Goal: Task Accomplishment & Management: Manage account settings

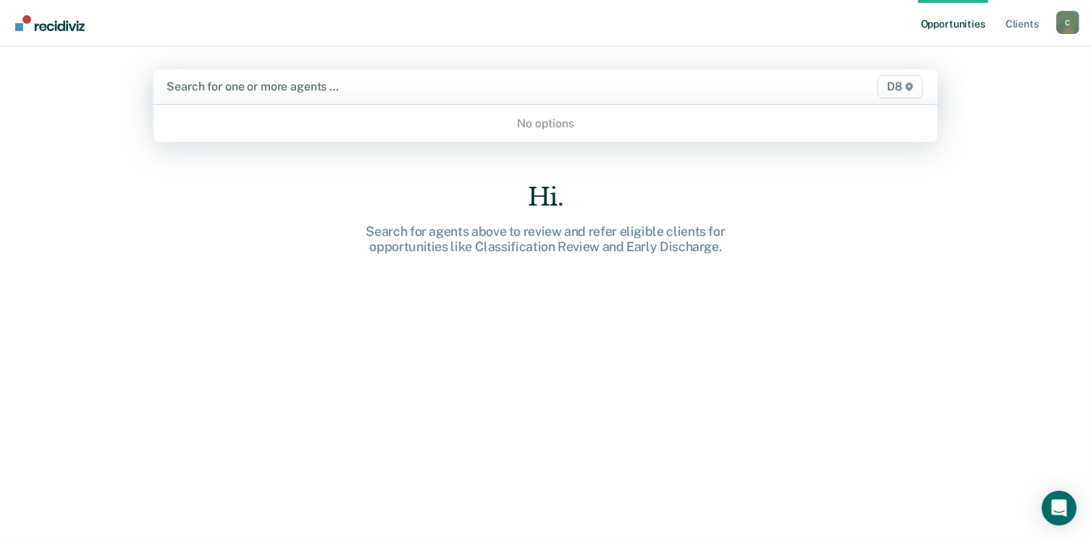
click at [348, 85] on div at bounding box center [431, 86] width 529 height 17
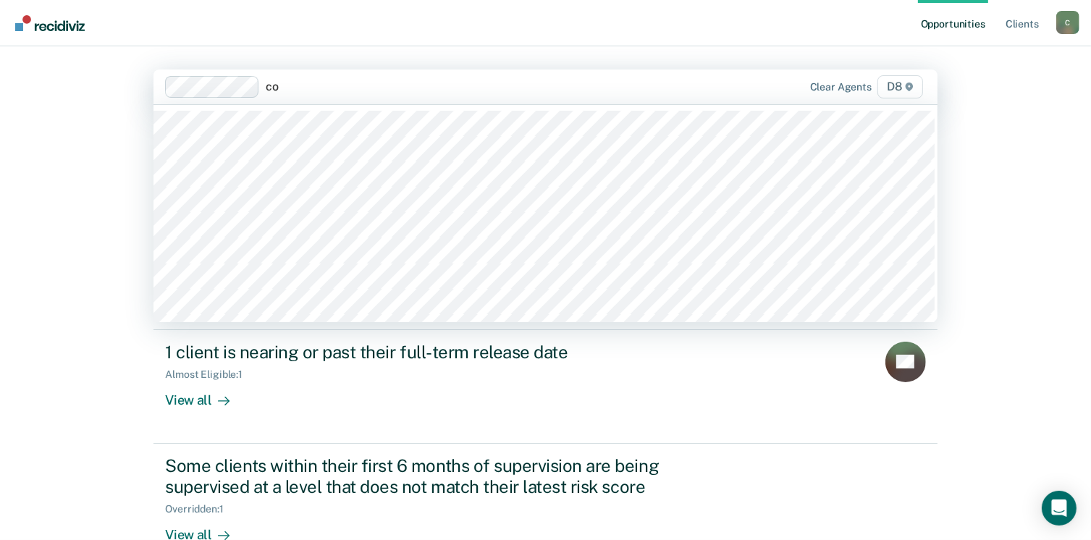
type input "co"
click at [1034, 301] on div "Opportunities Client s [EMAIL_ADDRESS][US_STATE][DOMAIN_NAME] C Profile How it …" at bounding box center [545, 270] width 1091 height 540
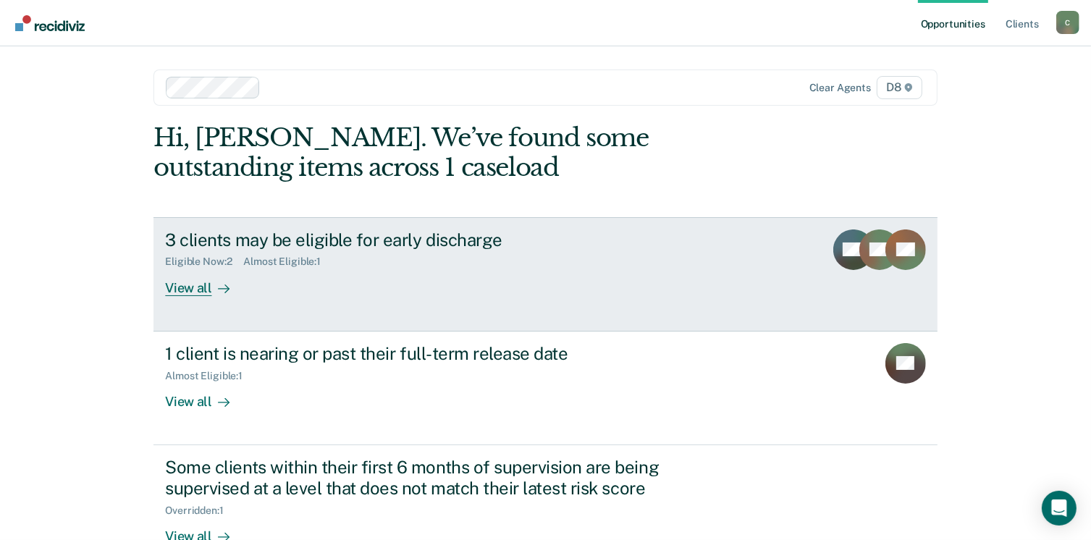
click at [200, 290] on div "View all" at bounding box center [205, 282] width 81 height 28
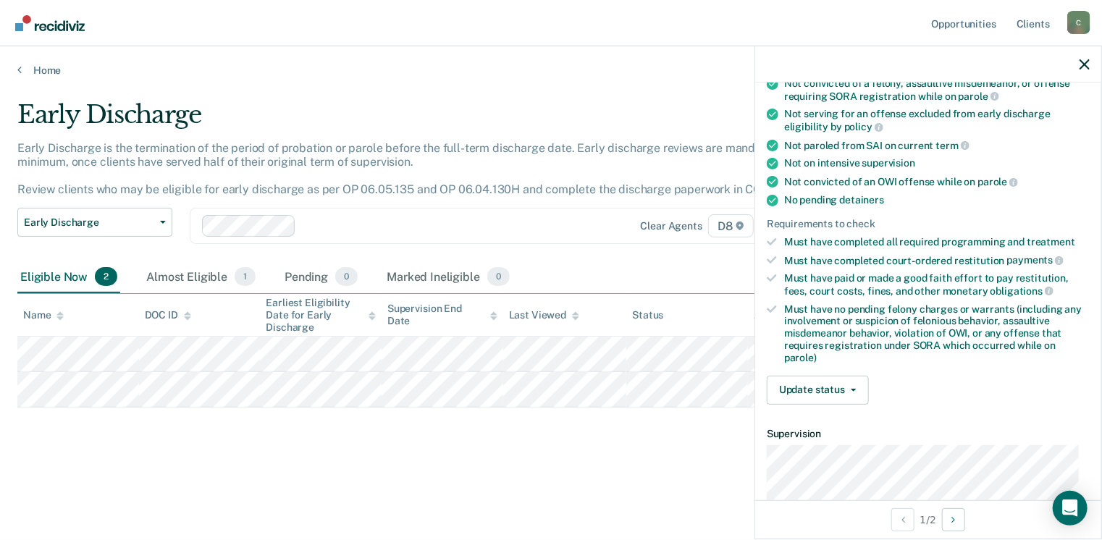
scroll to position [217, 0]
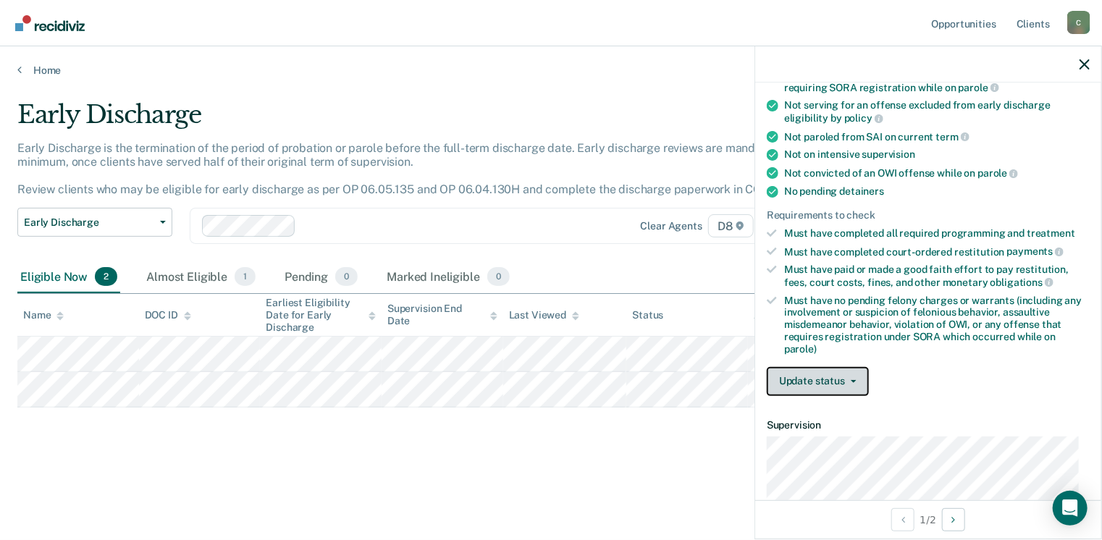
click at [846, 378] on button "Update status" at bounding box center [818, 381] width 102 height 29
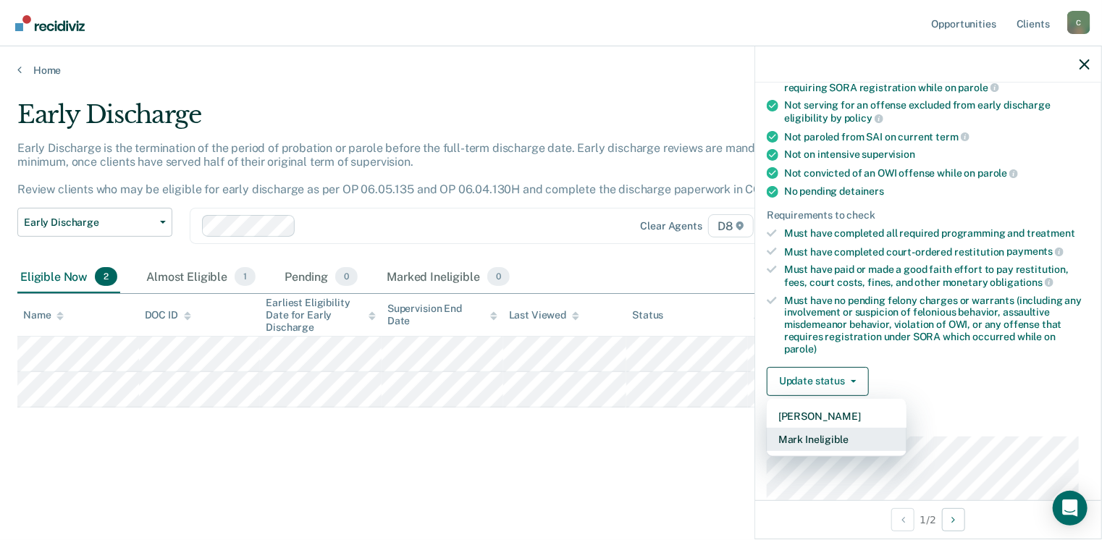
click at [825, 429] on button "Mark Ineligible" at bounding box center [837, 439] width 140 height 23
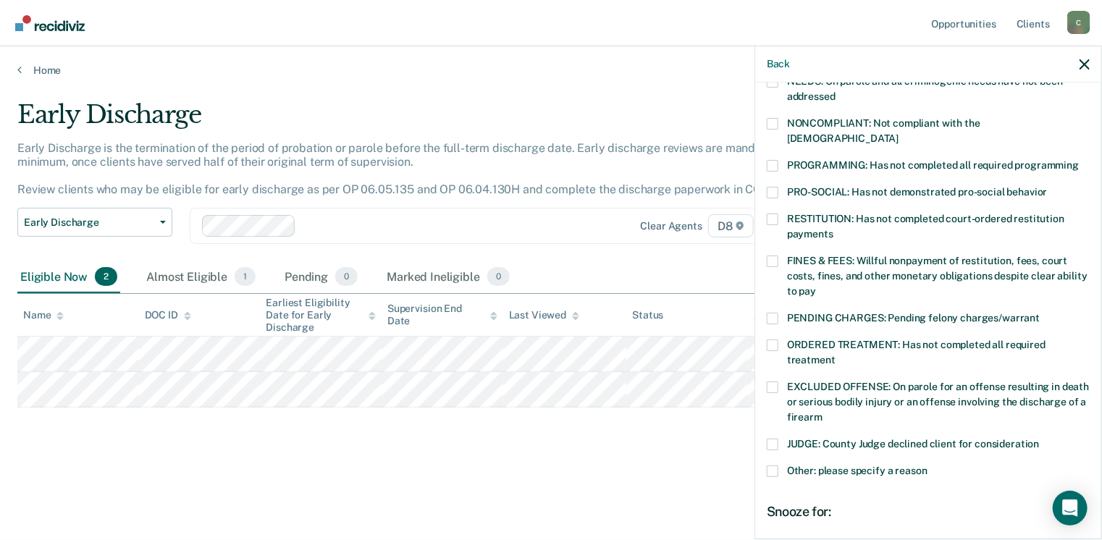
scroll to position [290, 0]
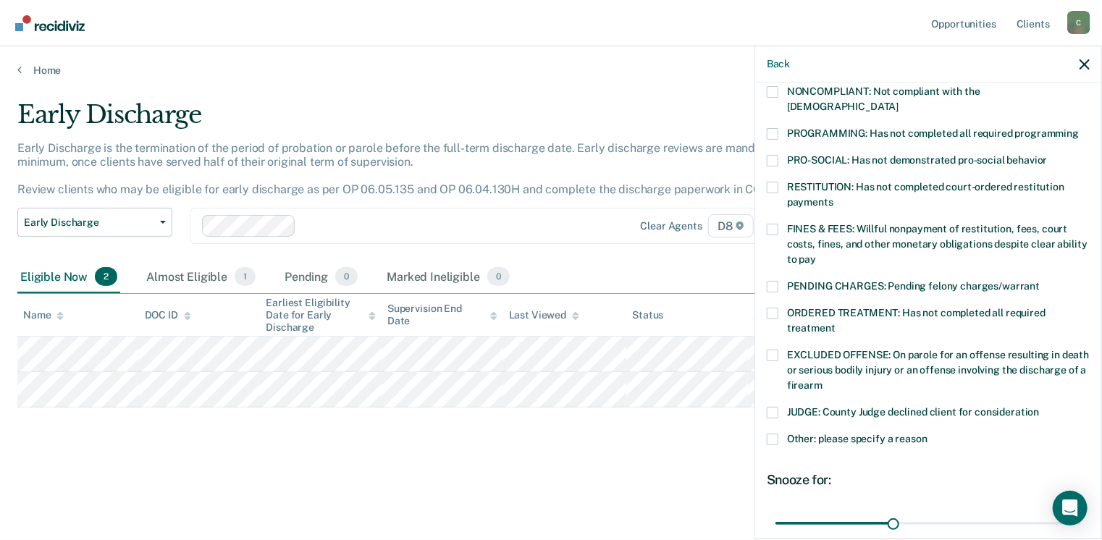
click at [776, 434] on span at bounding box center [773, 440] width 12 height 12
click at [928, 434] on input "Other: please specify a reason" at bounding box center [928, 434] width 0 height 0
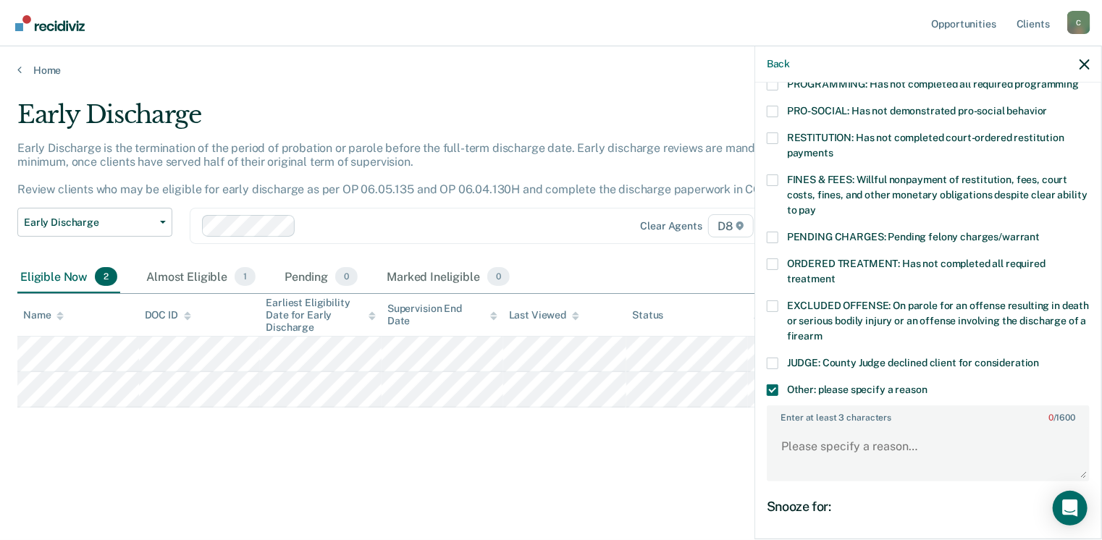
scroll to position [362, 0]
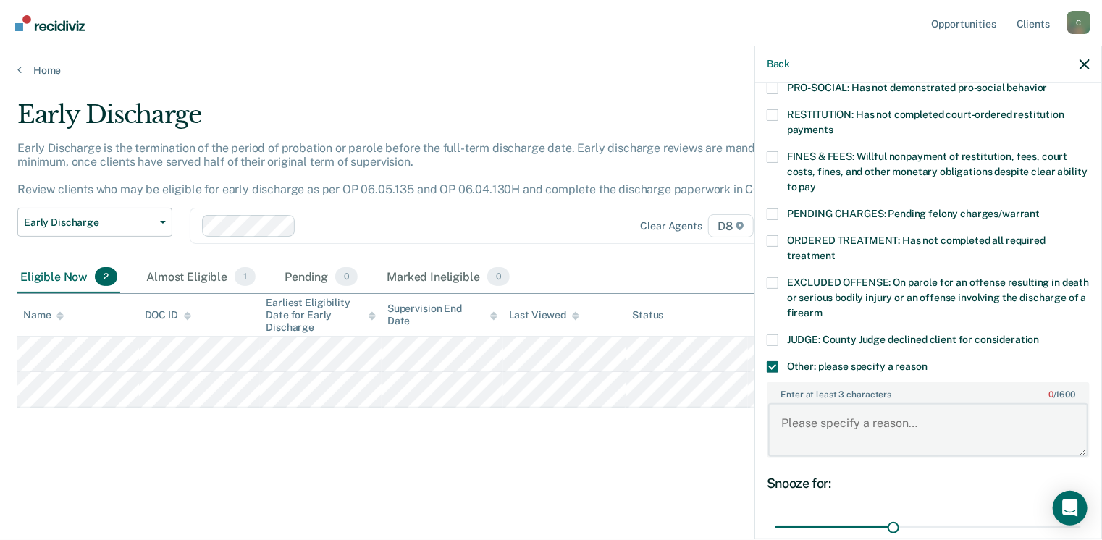
click at [852, 416] on textarea "Enter at least 3 characters 0 / 1600" at bounding box center [928, 430] width 320 height 54
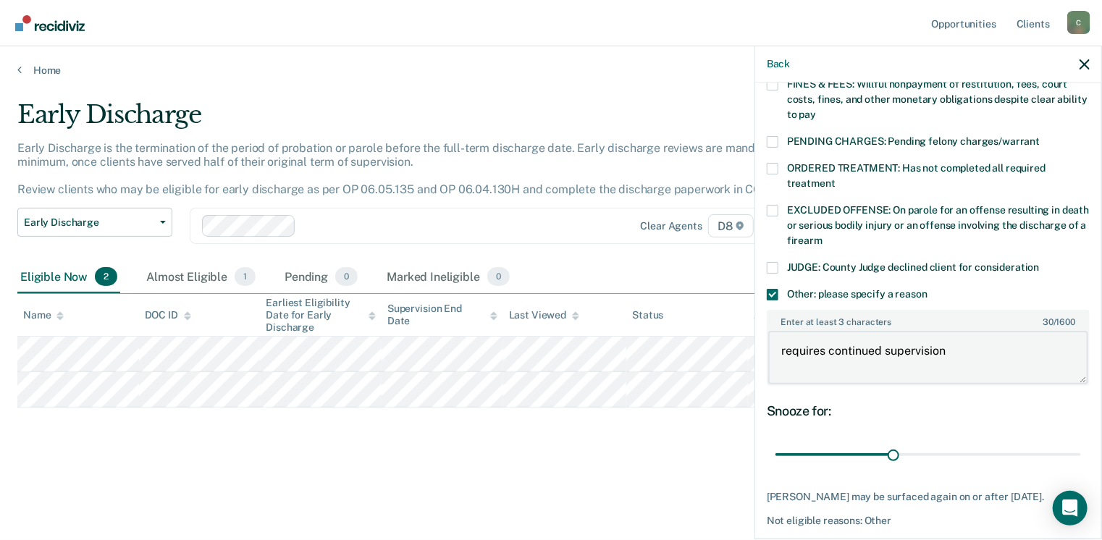
scroll to position [474, 0]
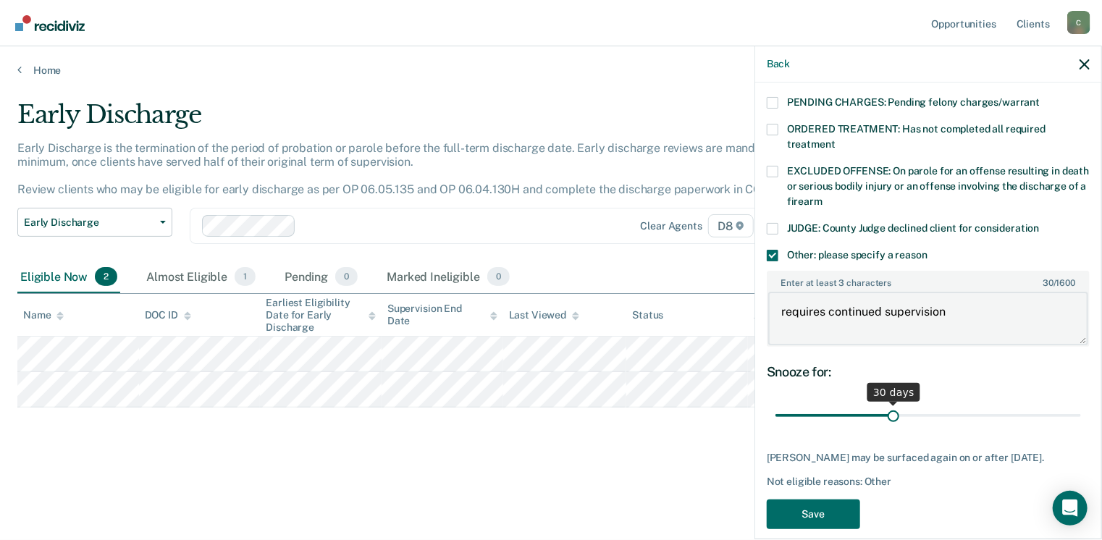
type textarea "requires continued supervision"
type input "30"
click at [888, 403] on input "range" at bounding box center [929, 415] width 306 height 25
click at [823, 500] on button "Save" at bounding box center [813, 515] width 93 height 30
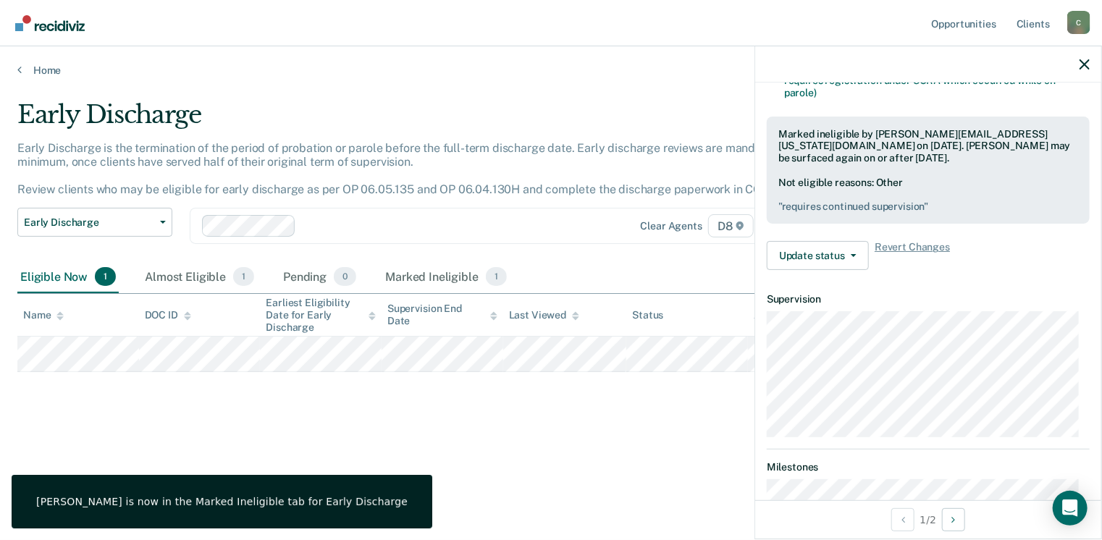
scroll to position [455, 0]
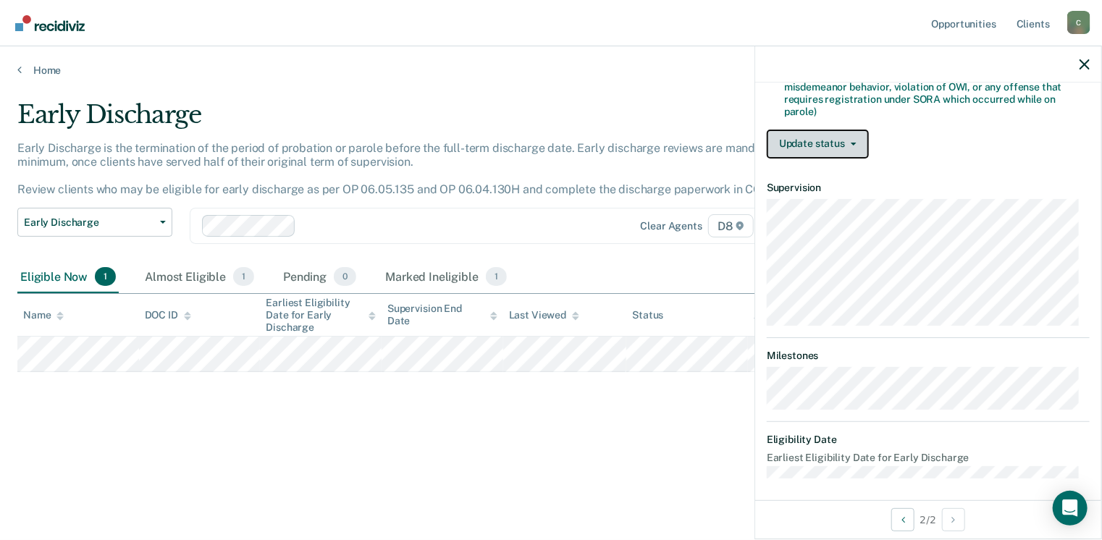
click at [829, 143] on button "Update status" at bounding box center [818, 144] width 102 height 29
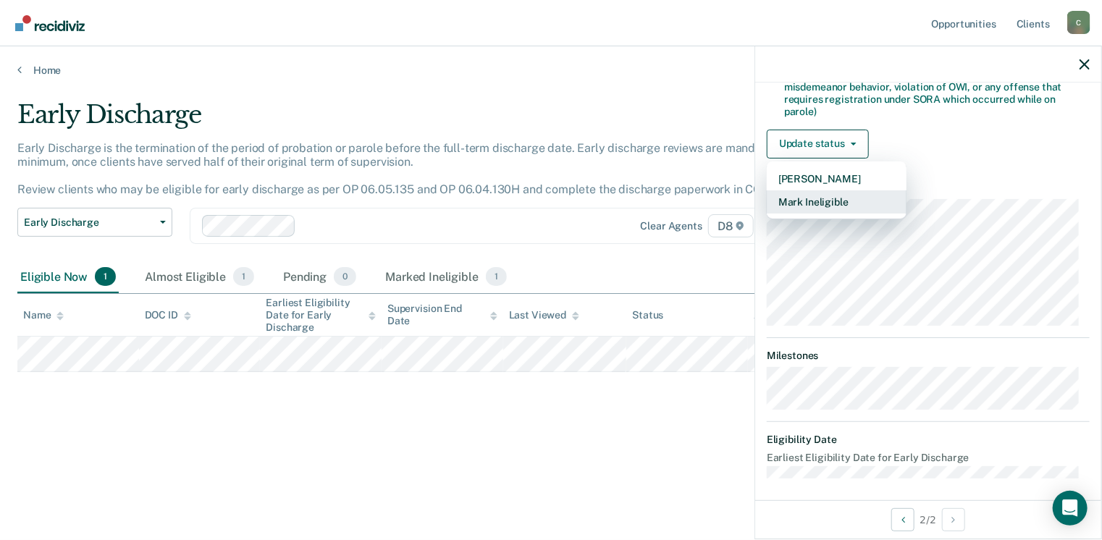
click at [815, 190] on button "Mark Ineligible" at bounding box center [837, 201] width 140 height 23
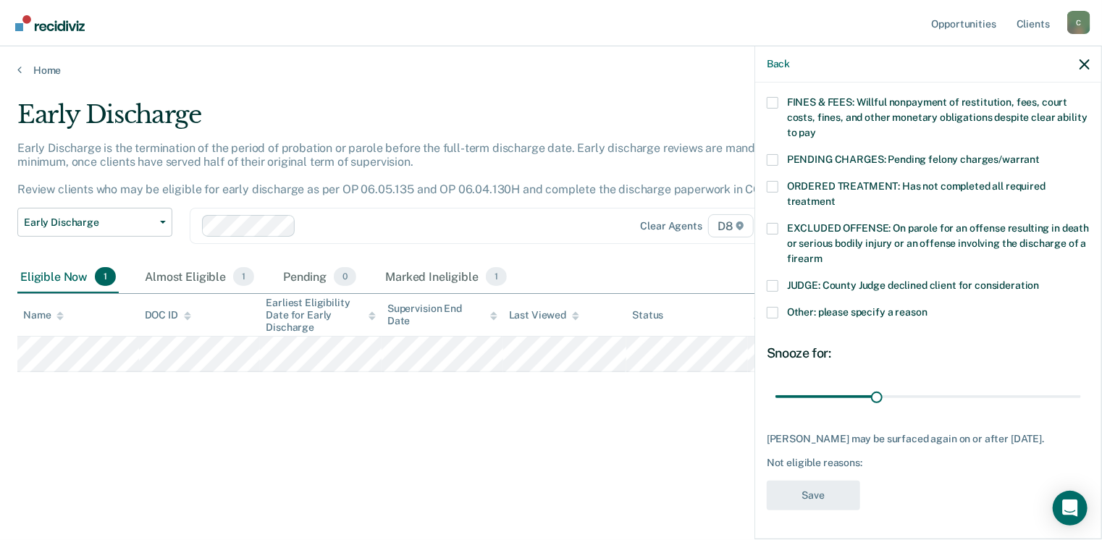
scroll to position [411, 0]
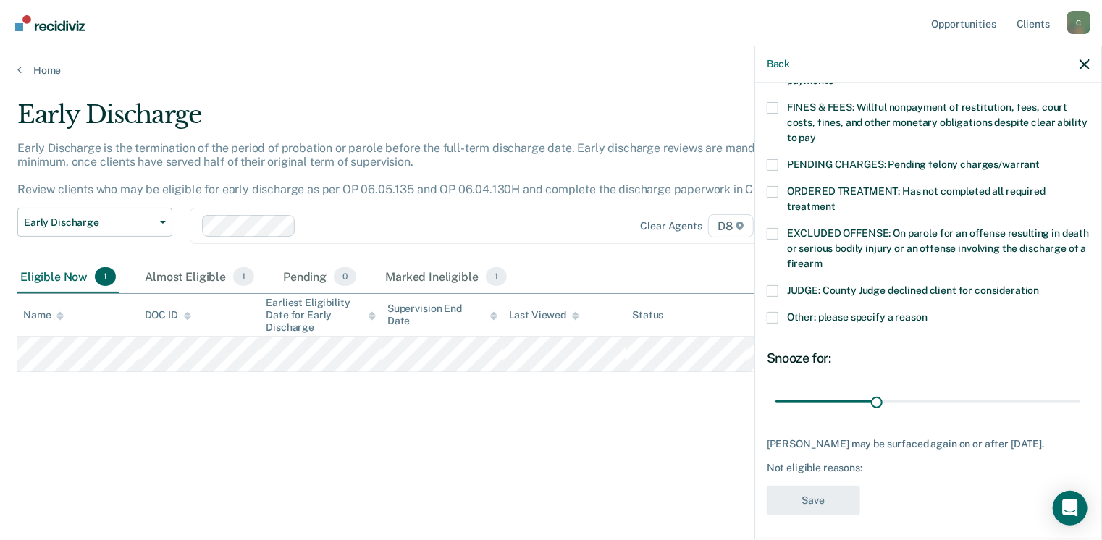
click at [774, 312] on span at bounding box center [773, 318] width 12 height 12
click at [928, 312] on input "Other: please specify a reason" at bounding box center [928, 312] width 0 height 0
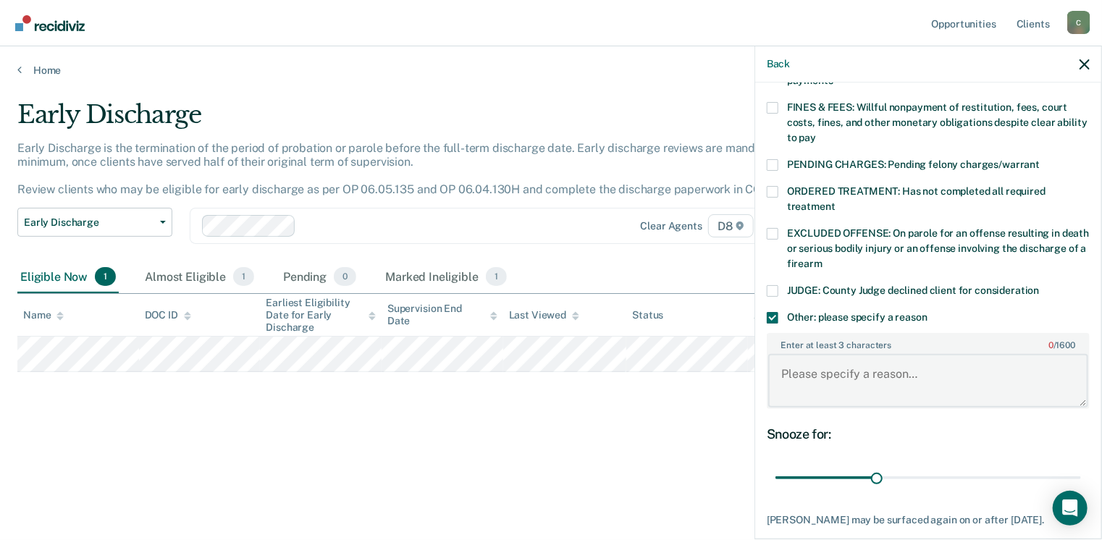
click at [828, 358] on textarea "Enter at least 3 characters 0 / 1600" at bounding box center [928, 381] width 320 height 54
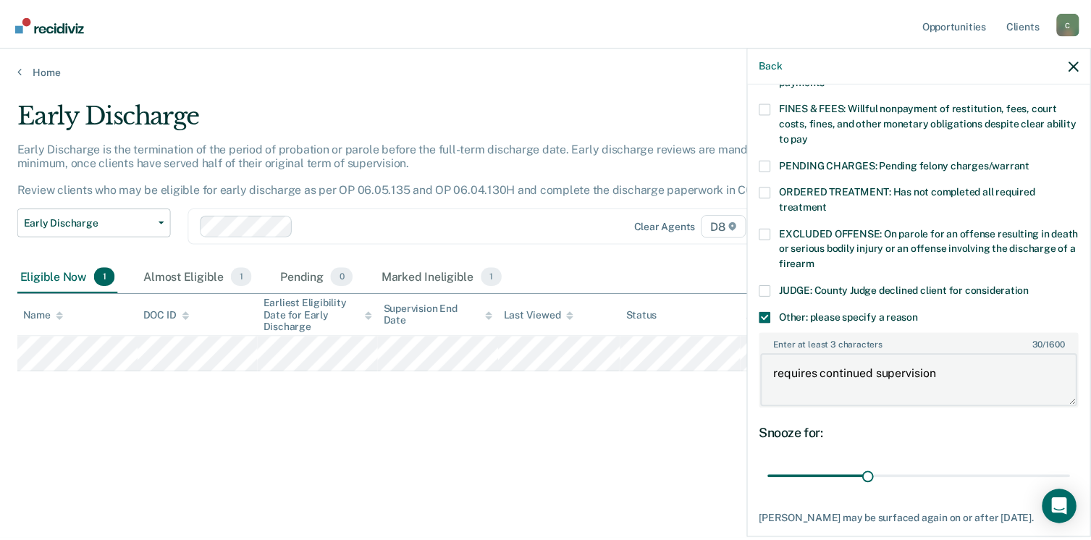
scroll to position [484, 0]
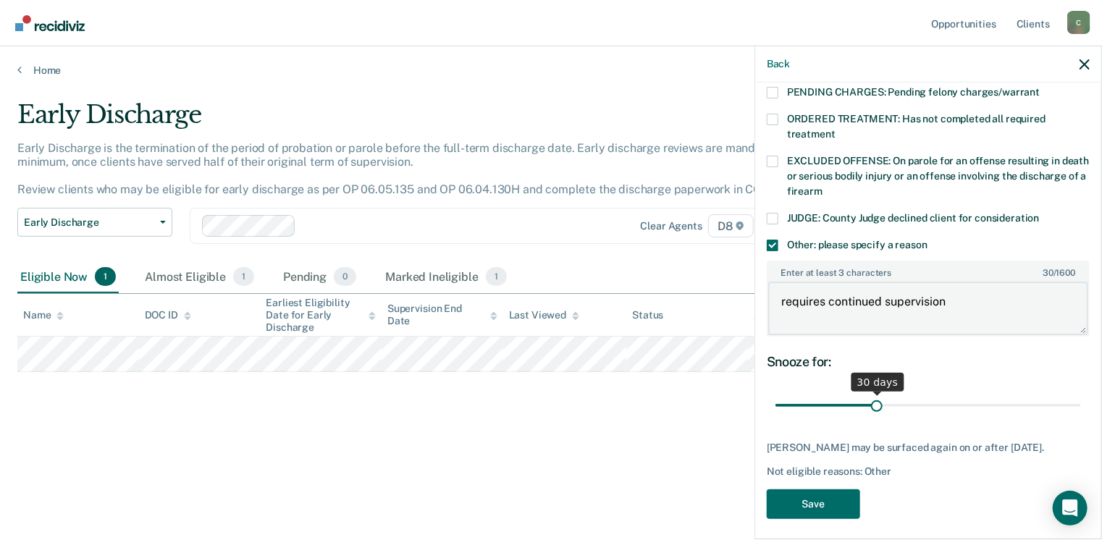
type textarea "requires continued supervision"
click at [932, 393] on input "range" at bounding box center [929, 405] width 306 height 25
click at [943, 393] on input "range" at bounding box center [929, 405] width 306 height 25
click at [953, 393] on input "range" at bounding box center [929, 405] width 306 height 25
click at [965, 393] on input "range" at bounding box center [929, 405] width 306 height 25
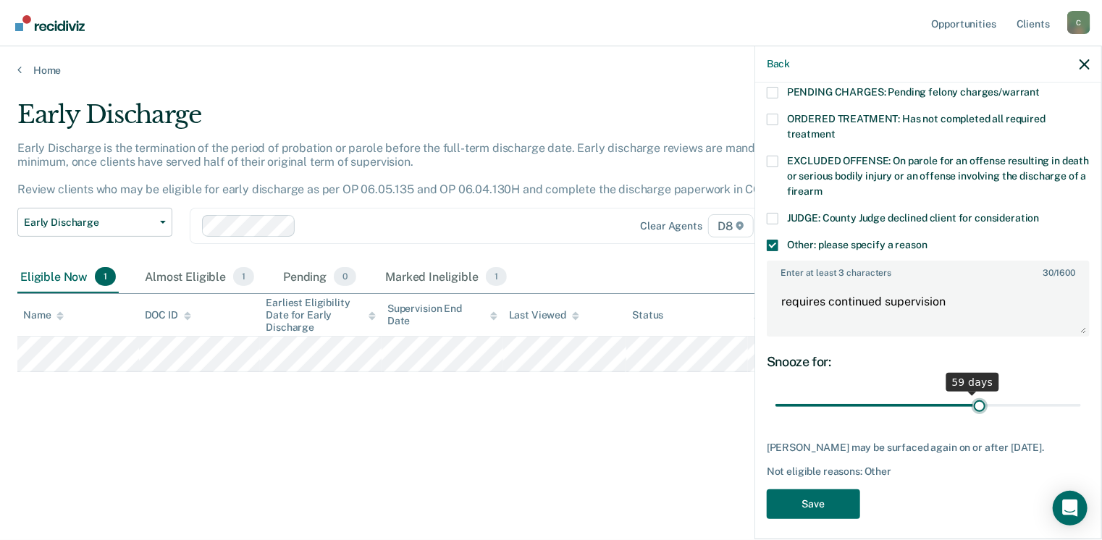
click at [971, 393] on input "range" at bounding box center [929, 405] width 306 height 25
click at [980, 393] on input "range" at bounding box center [929, 405] width 306 height 25
type input "60"
click at [970, 393] on input "range" at bounding box center [929, 405] width 306 height 25
click at [817, 495] on button "Save" at bounding box center [813, 505] width 93 height 30
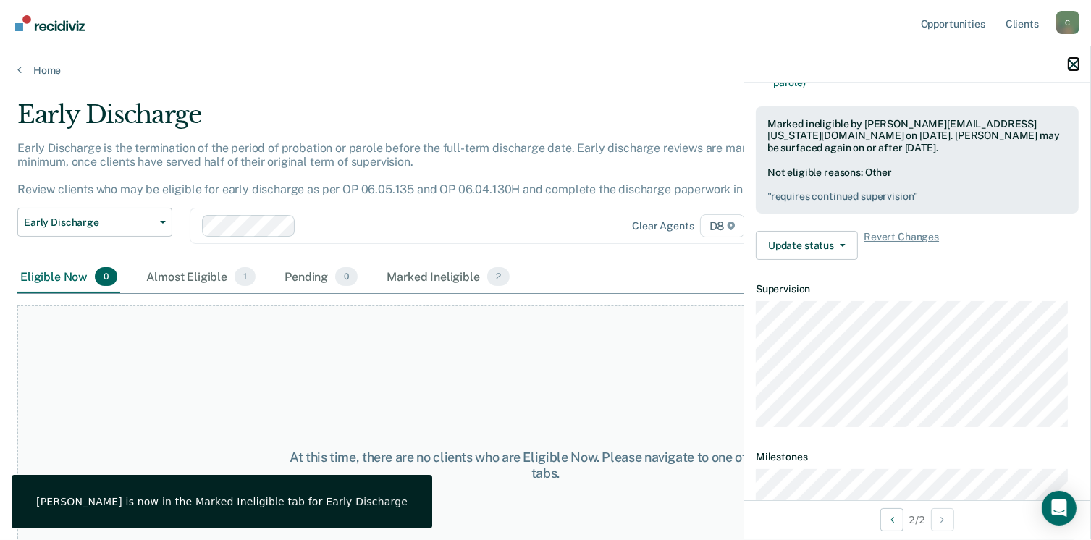
click at [1074, 64] on icon "button" at bounding box center [1074, 64] width 10 height 10
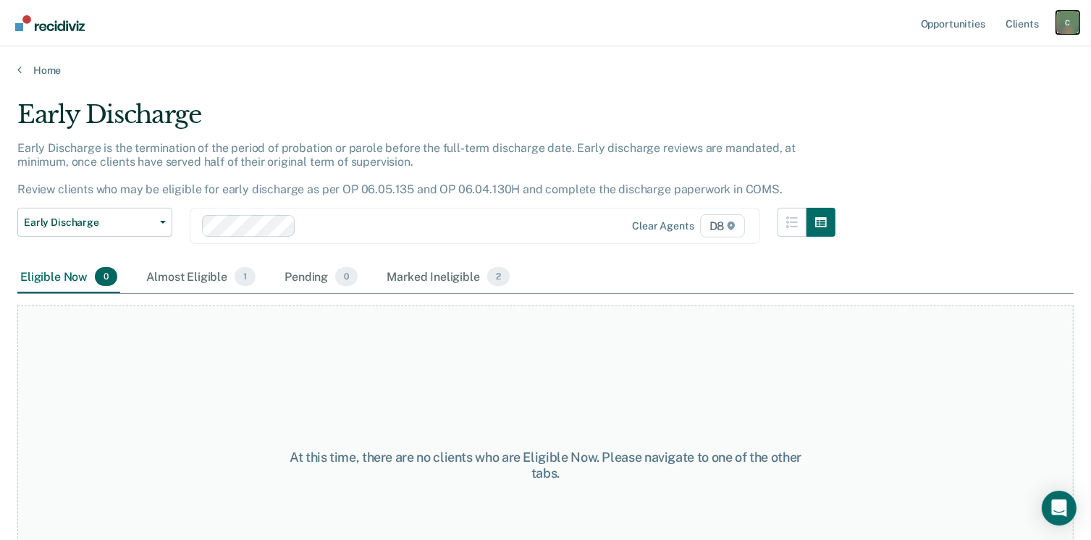
click at [1063, 25] on div "C" at bounding box center [1067, 22] width 23 height 23
click at [1060, 24] on div "C" at bounding box center [1067, 22] width 23 height 23
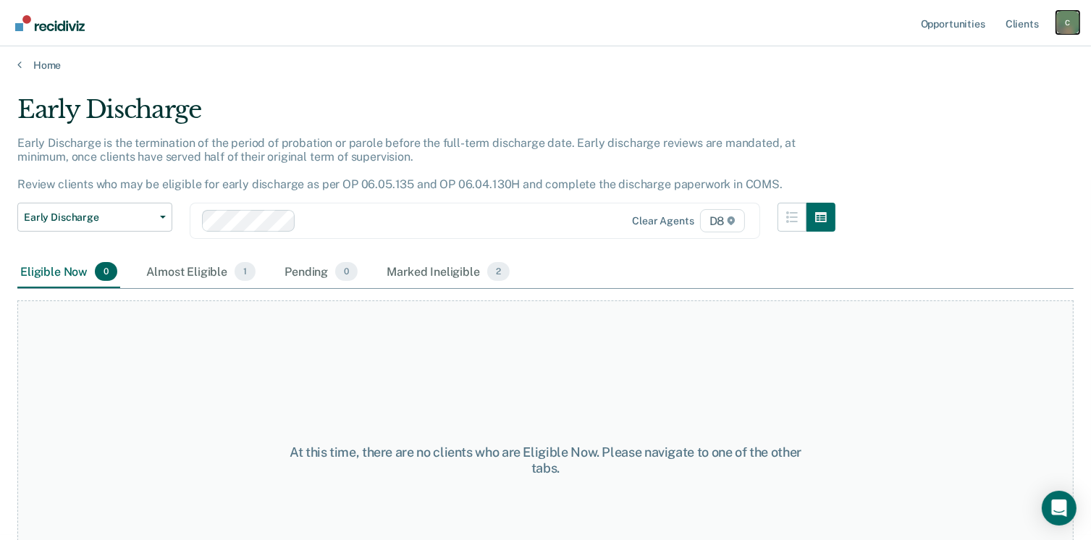
scroll to position [0, 0]
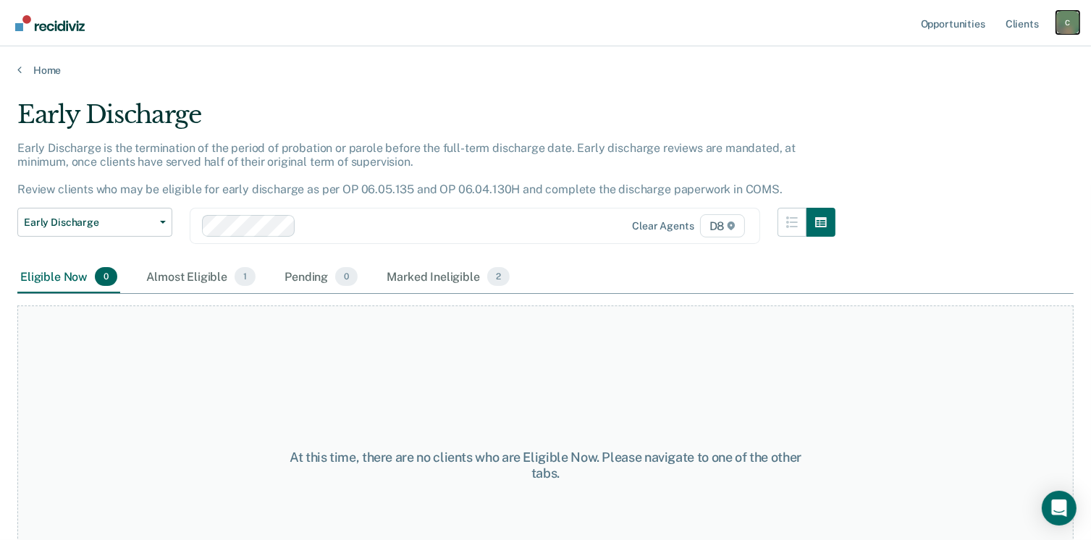
click at [1057, 25] on div "C" at bounding box center [1067, 22] width 23 height 23
click at [958, 94] on link "Log Out" at bounding box center [1009, 95] width 117 height 12
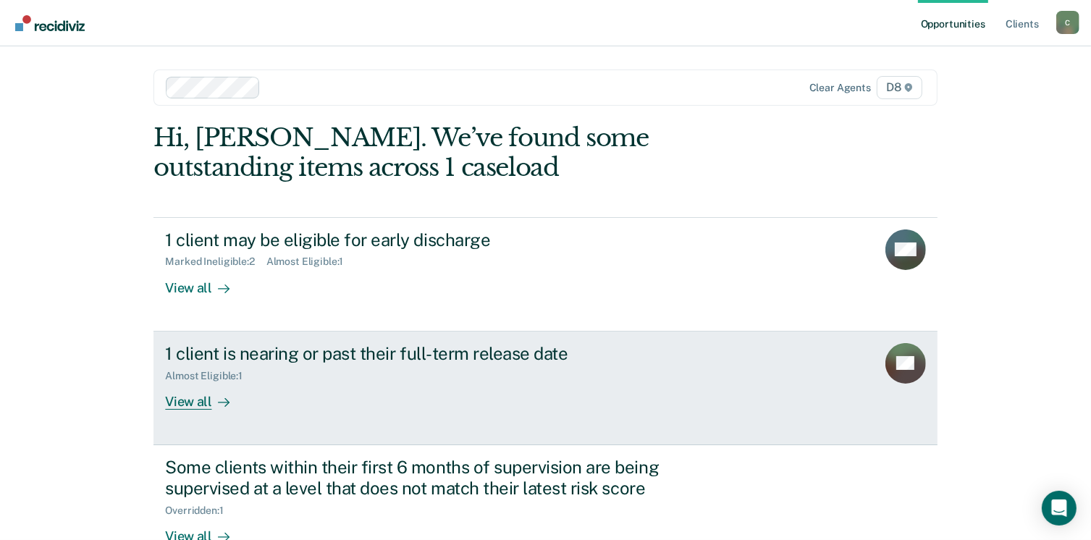
click at [206, 400] on div "View all" at bounding box center [205, 396] width 81 height 28
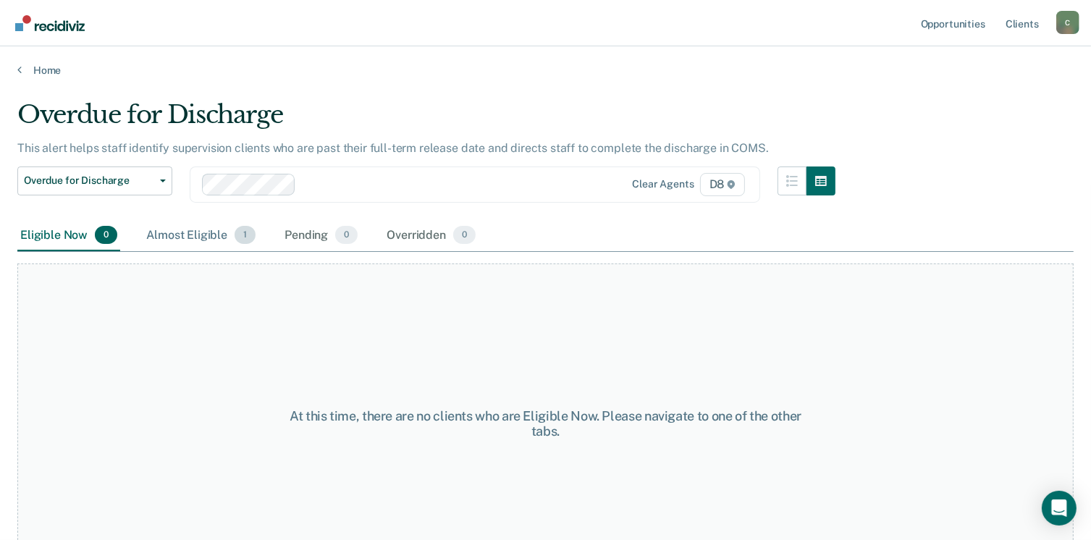
click at [196, 241] on div "Almost Eligible 1" at bounding box center [200, 236] width 115 height 32
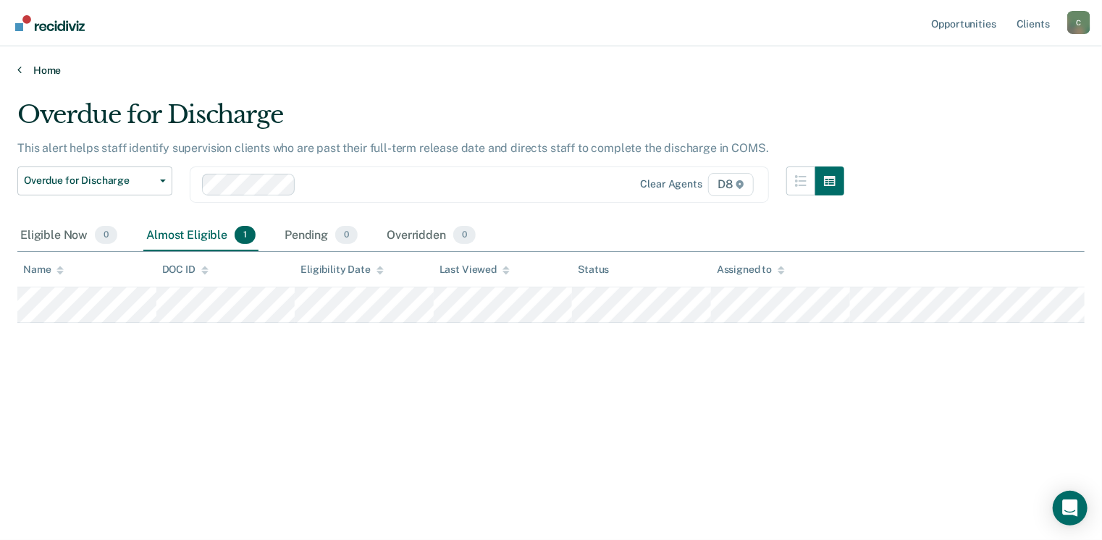
click at [49, 72] on link "Home" at bounding box center [550, 70] width 1067 height 13
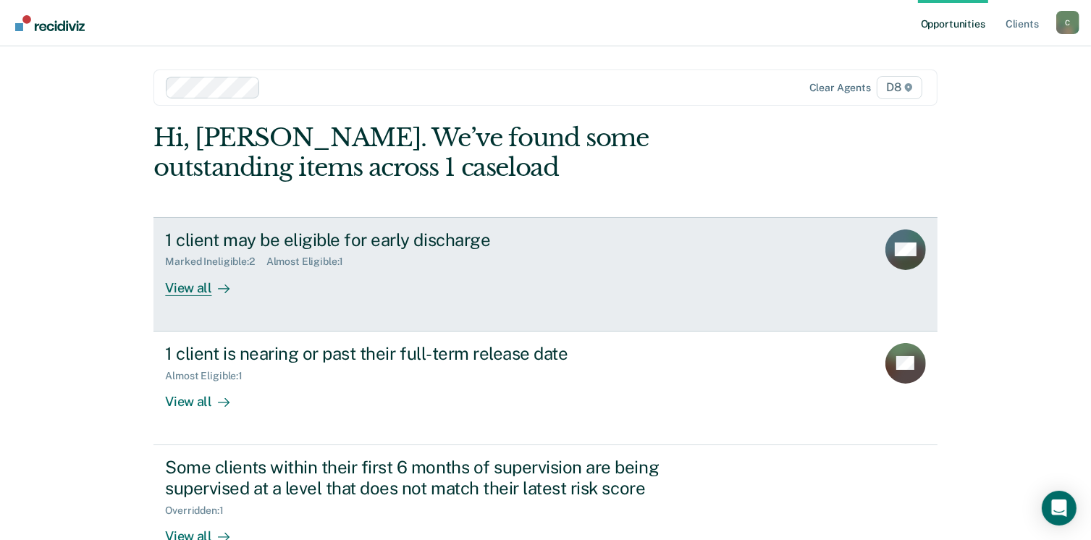
click at [195, 287] on div "View all" at bounding box center [205, 282] width 81 height 28
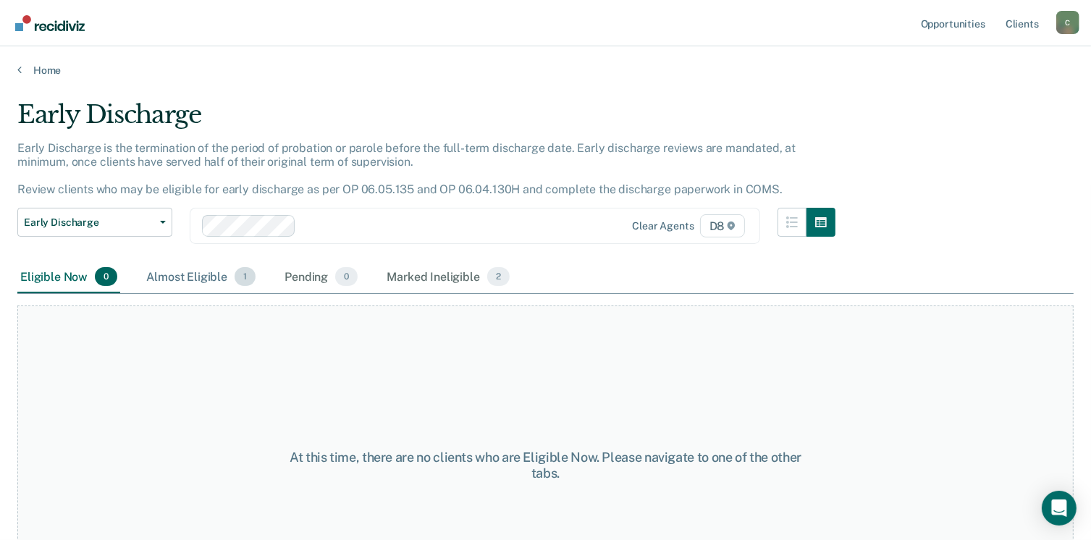
click at [196, 282] on div "Almost Eligible 1" at bounding box center [200, 277] width 115 height 32
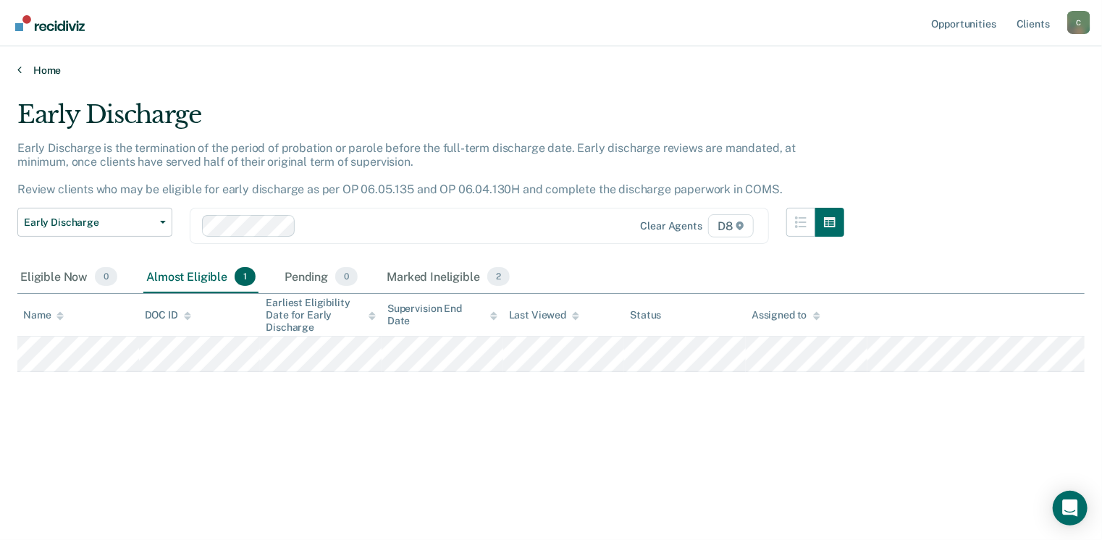
click at [51, 70] on link "Home" at bounding box center [550, 70] width 1067 height 13
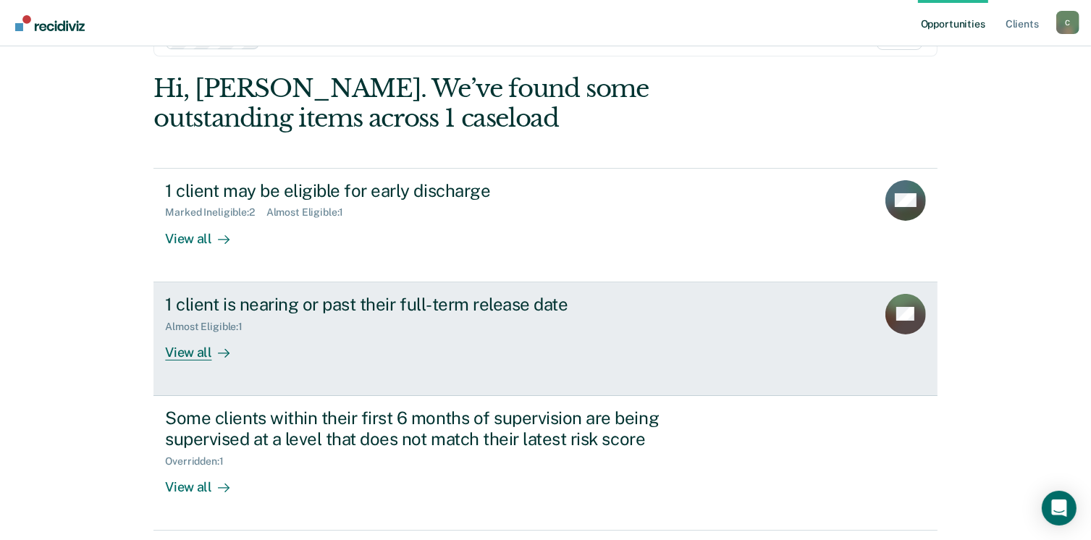
scroll to position [96, 0]
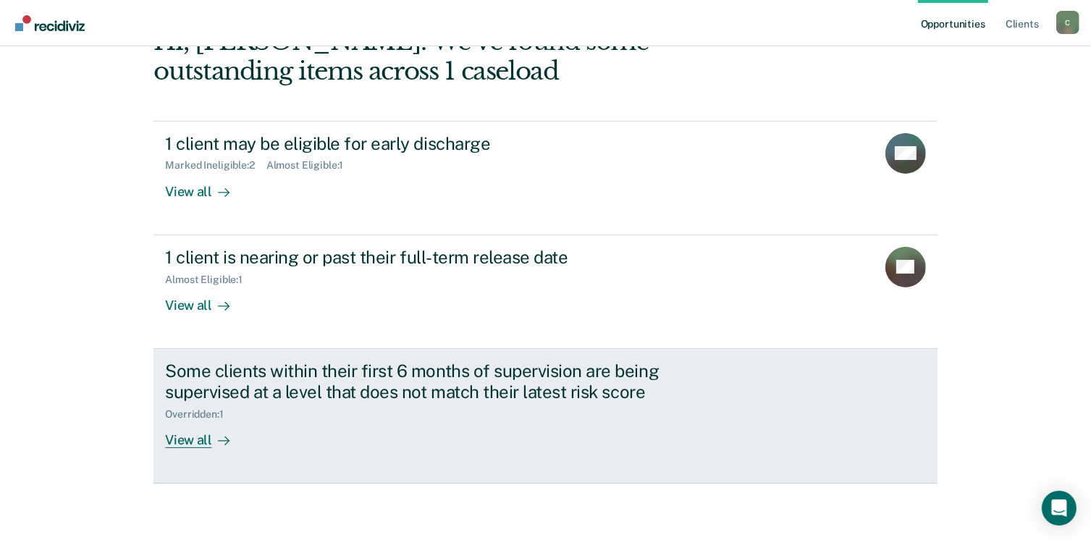
click at [212, 441] on div at bounding box center [220, 440] width 17 height 17
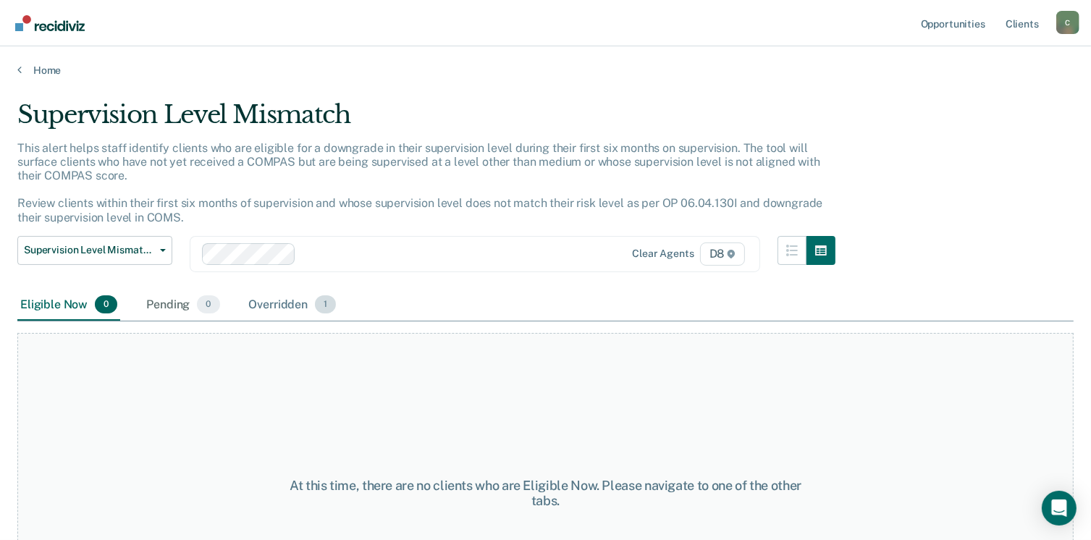
click at [278, 306] on div "Overridden 1" at bounding box center [292, 306] width 93 height 32
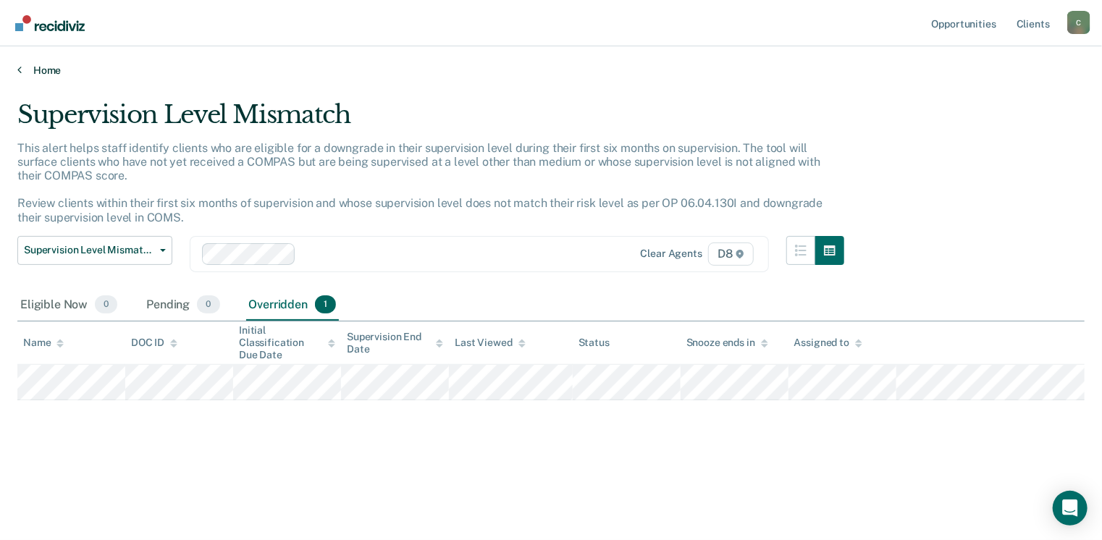
click at [44, 73] on link "Home" at bounding box center [550, 70] width 1067 height 13
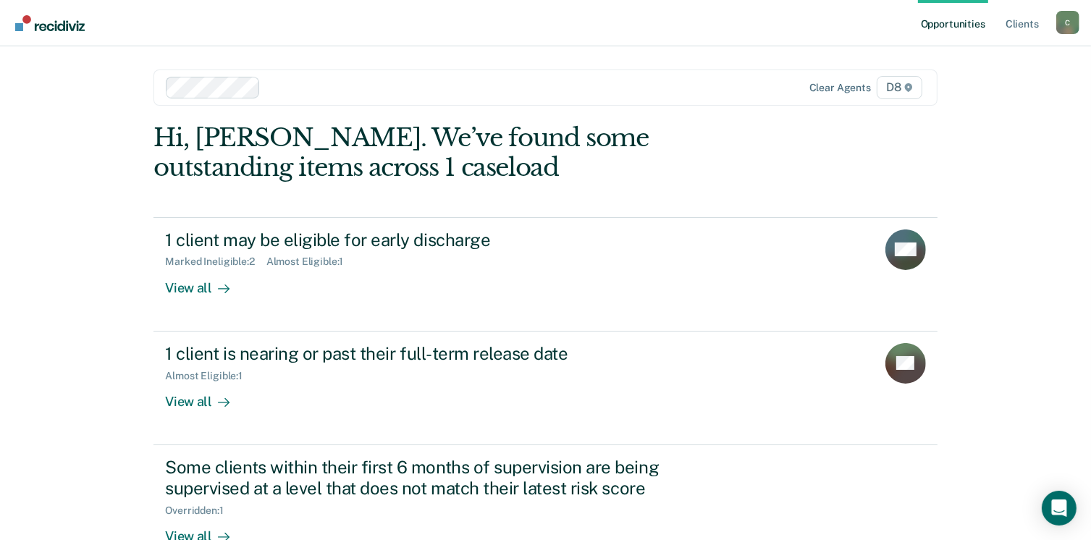
click at [1080, 25] on nav "Opportunities Client s [EMAIL_ADDRESS][US_STATE][DOMAIN_NAME] C Profile How it …" at bounding box center [545, 23] width 1091 height 46
click at [1070, 24] on div "C" at bounding box center [1067, 22] width 23 height 23
click at [980, 93] on link "Log Out" at bounding box center [1009, 95] width 117 height 12
